Goal: Task Accomplishment & Management: Use online tool/utility

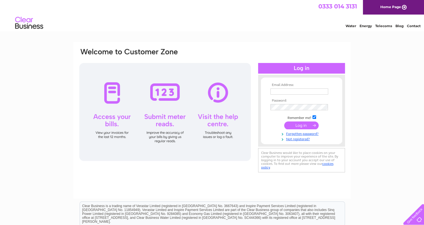
type input "theteam@ehsarc.com"
click at [300, 125] on input "submit" at bounding box center [301, 126] width 34 height 8
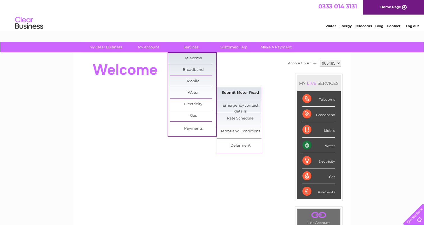
click at [230, 93] on link "Submit Meter Read" at bounding box center [240, 92] width 46 height 11
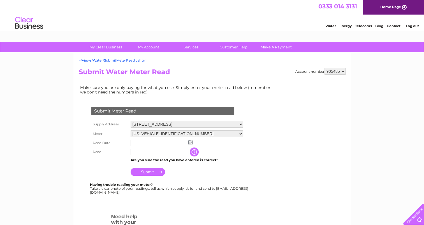
click at [191, 143] on img at bounding box center [190, 142] width 4 height 4
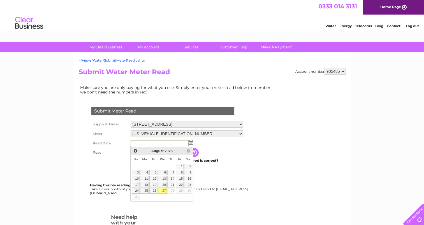
click at [164, 190] on link "27" at bounding box center [162, 191] width 9 height 6
type input "2025/08/27"
click at [164, 190] on link "27" at bounding box center [162, 191] width 9 height 6
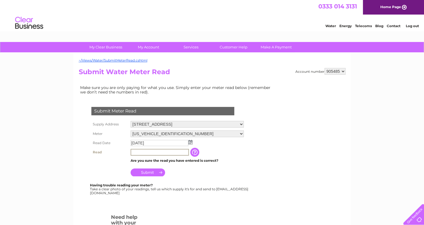
click at [147, 153] on input "text" at bounding box center [160, 152] width 58 height 7
type input "00169"
click at [155, 170] on input "Submit" at bounding box center [148, 172] width 34 height 8
